Goal: Task Accomplishment & Management: Use online tool/utility

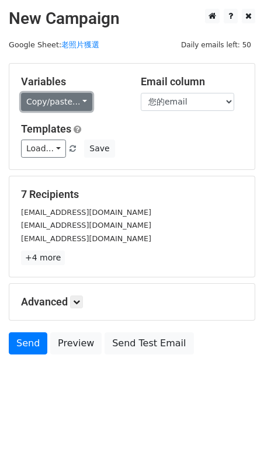
click at [71, 103] on link "Copy/paste..." at bounding box center [56, 102] width 71 height 18
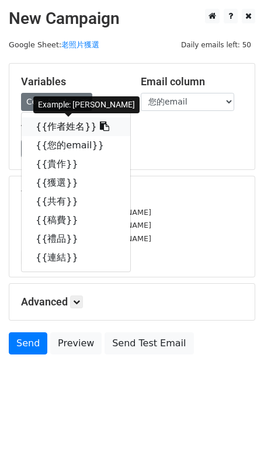
click at [72, 128] on link "{{作者姓名}}" at bounding box center [76, 126] width 109 height 19
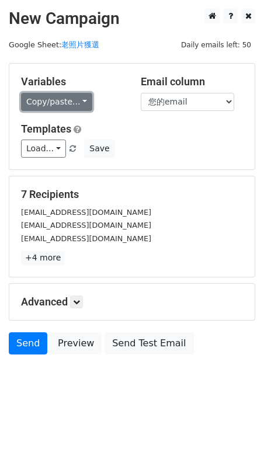
click at [72, 95] on link "Copy/paste..." at bounding box center [56, 102] width 71 height 18
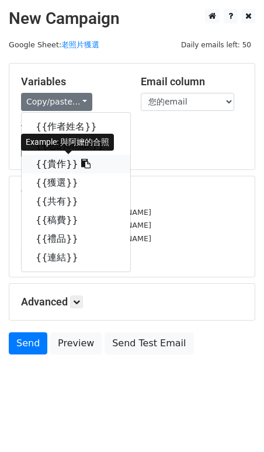
click at [81, 162] on link "{{貴作}}" at bounding box center [76, 164] width 109 height 19
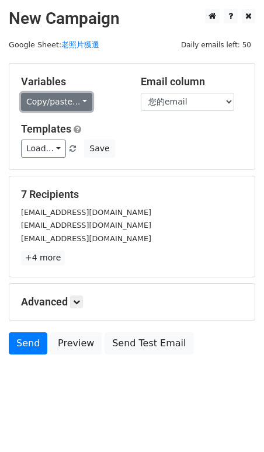
click at [78, 106] on link "Copy/paste..." at bounding box center [56, 102] width 71 height 18
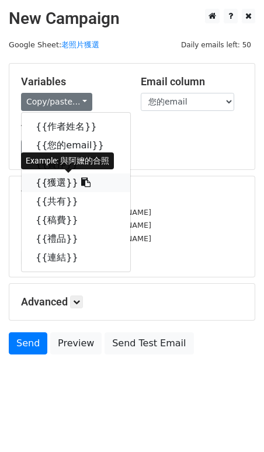
click at [81, 182] on icon at bounding box center [85, 181] width 9 height 9
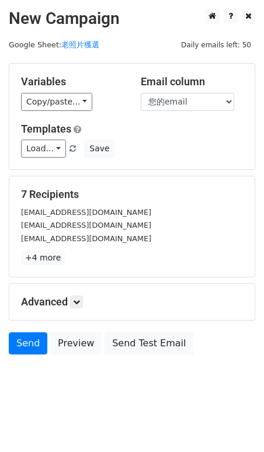
click at [72, 113] on div "Variables Copy/paste... {{作者姓名}} {{您的email}} {{貴作}} {{獲選}} {{共有}} {{稿費}} {{禮品}}…" at bounding box center [131, 117] width 245 height 106
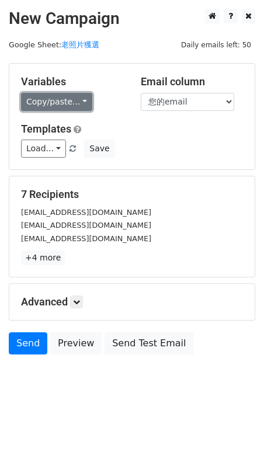
click at [72, 104] on link "Copy/paste..." at bounding box center [56, 102] width 71 height 18
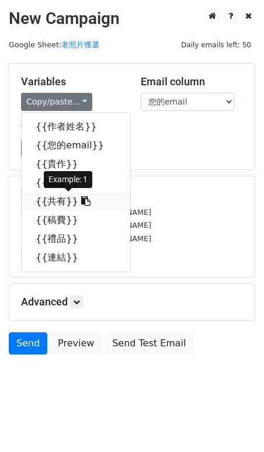
click at [81, 200] on icon at bounding box center [85, 200] width 9 height 9
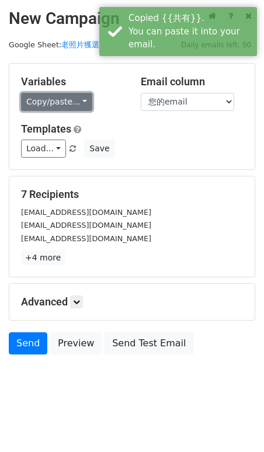
click at [78, 101] on link "Copy/paste..." at bounding box center [56, 102] width 71 height 18
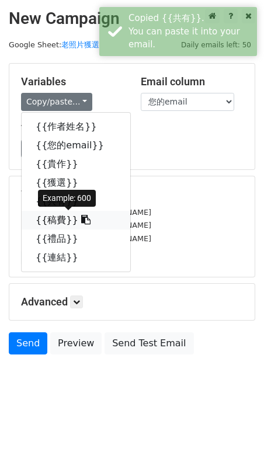
click at [81, 221] on icon at bounding box center [85, 219] width 9 height 9
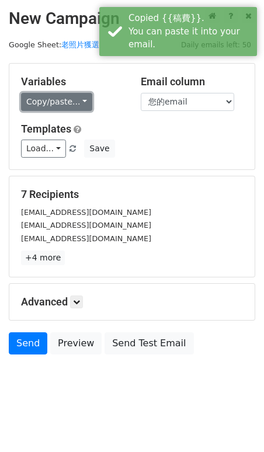
click at [67, 95] on link "Copy/paste..." at bounding box center [56, 102] width 71 height 18
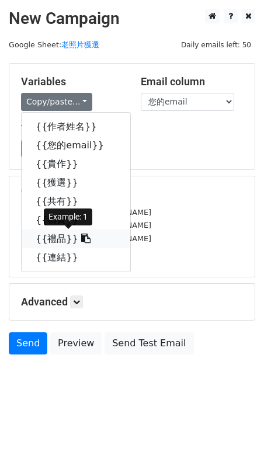
click at [81, 236] on icon at bounding box center [85, 238] width 9 height 9
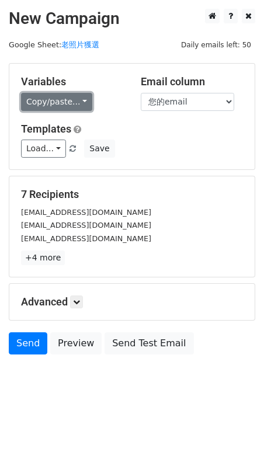
click at [51, 99] on link "Copy/paste..." at bounding box center [56, 102] width 71 height 18
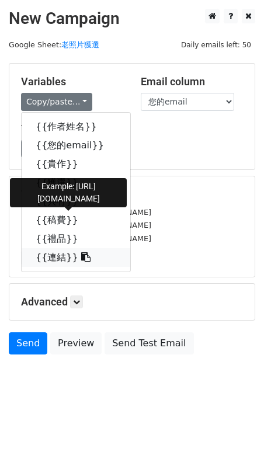
click at [81, 257] on icon at bounding box center [85, 256] width 9 height 9
